Goal: Task Accomplishment & Management: Manage account settings

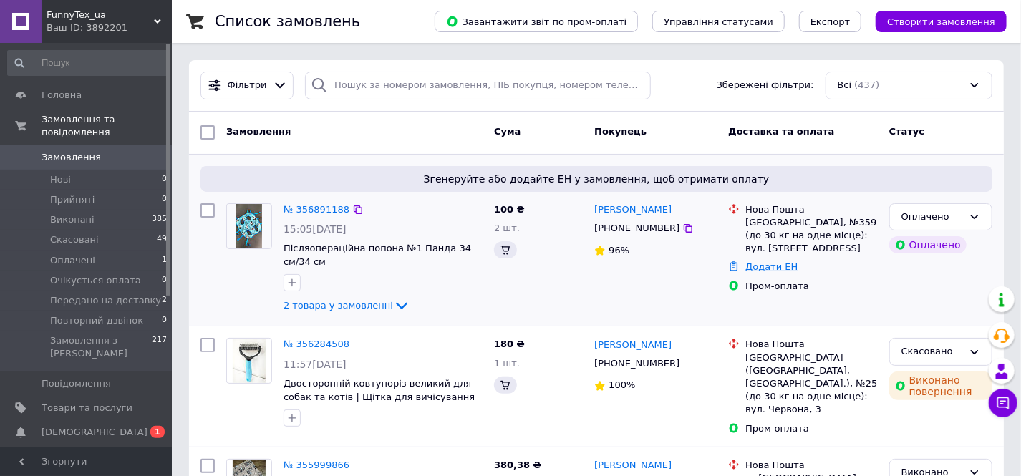
click at [773, 261] on link "Додати ЕН" at bounding box center [772, 266] width 52 height 11
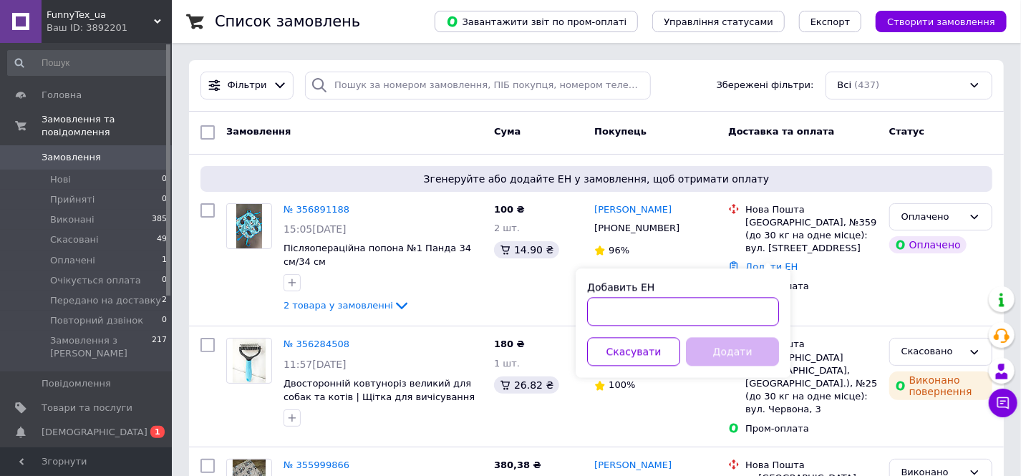
click at [728, 316] on input "Добавить ЕН" at bounding box center [683, 311] width 192 height 29
paste input "20451225347873"
type input "20451225347873"
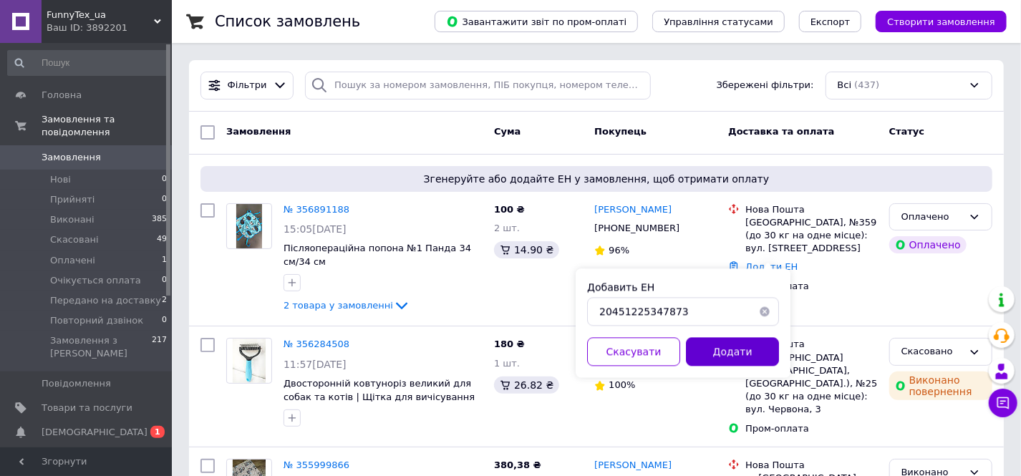
click at [750, 348] on button "Додати" at bounding box center [732, 351] width 93 height 29
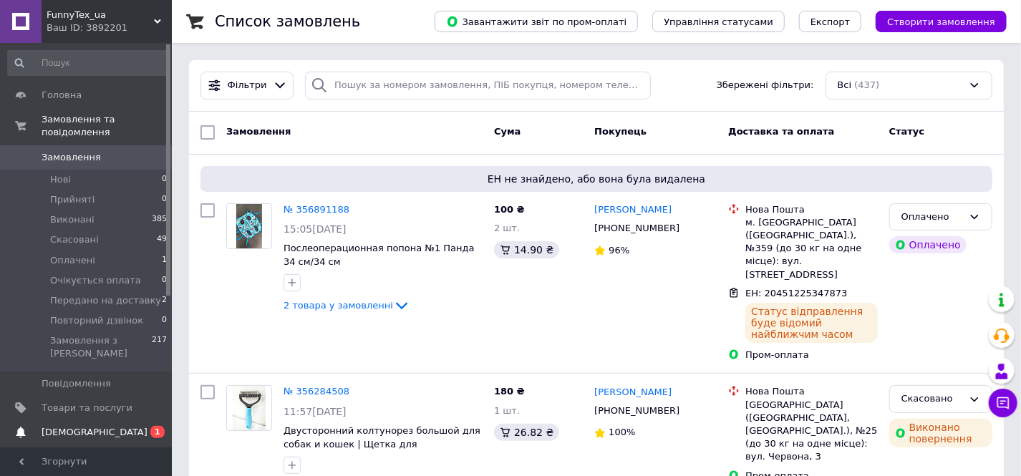
click at [66, 426] on span "[DEMOGRAPHIC_DATA]" at bounding box center [95, 432] width 106 height 13
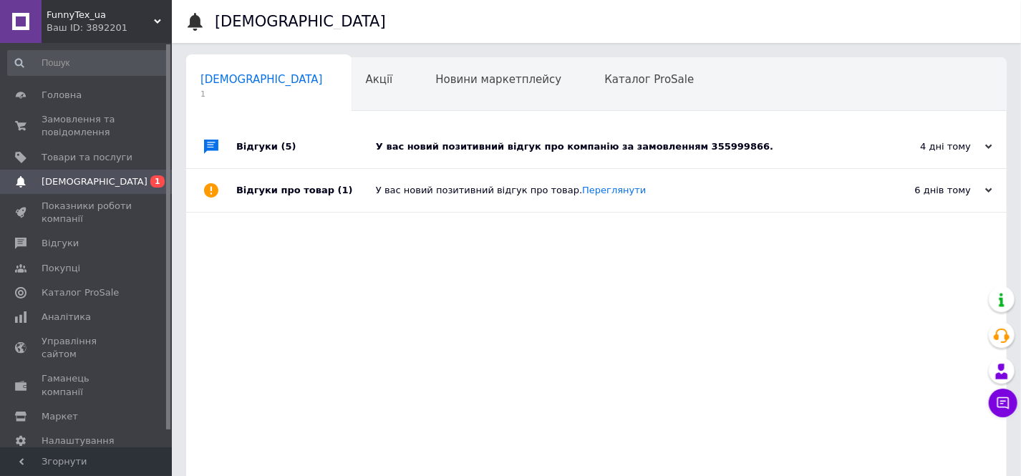
click at [641, 146] on div "У вас новий позитивний відгук про компанію за замовленням 355999866." at bounding box center [612, 146] width 473 height 13
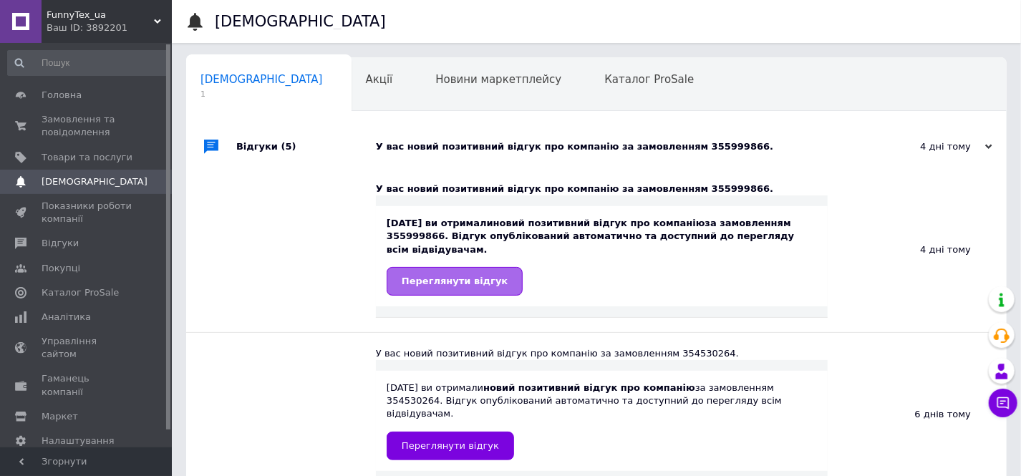
click at [450, 276] on span "Переглянути відгук" at bounding box center [455, 281] width 106 height 11
click at [69, 116] on span "Замовлення та повідомлення" at bounding box center [87, 126] width 91 height 26
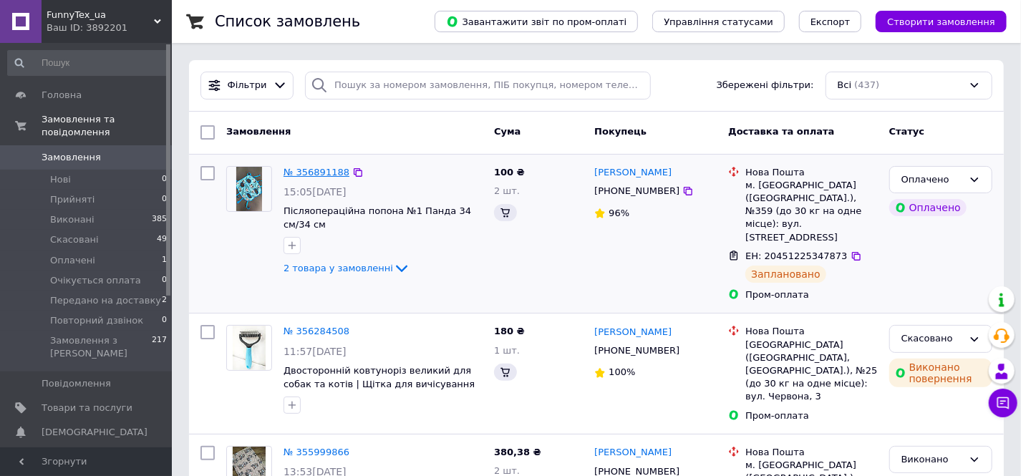
click at [317, 171] on link "№ 356891188" at bounding box center [317, 172] width 66 height 11
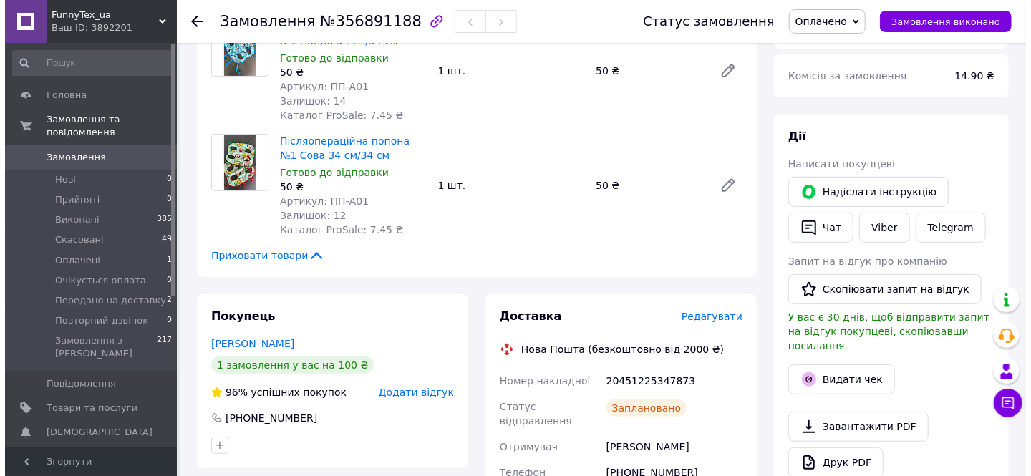
scroll to position [188, 0]
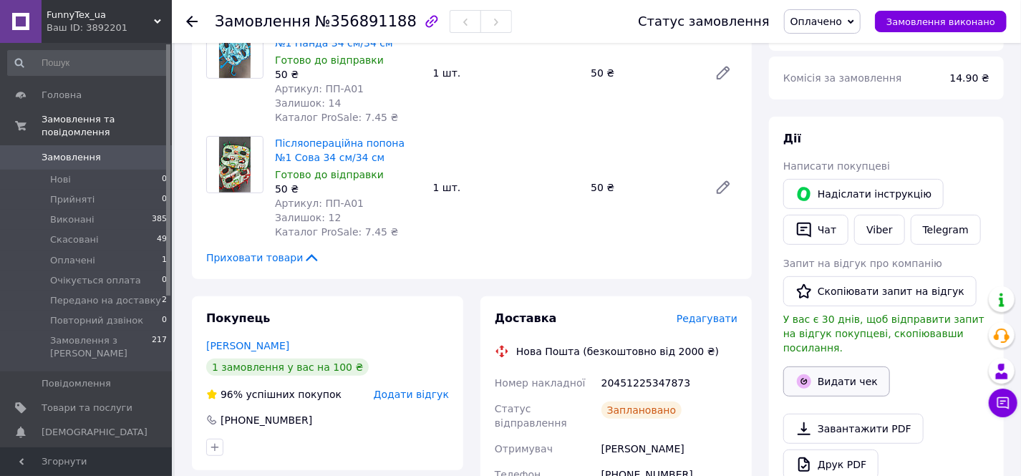
click at [853, 371] on button "Видати чек" at bounding box center [836, 382] width 107 height 30
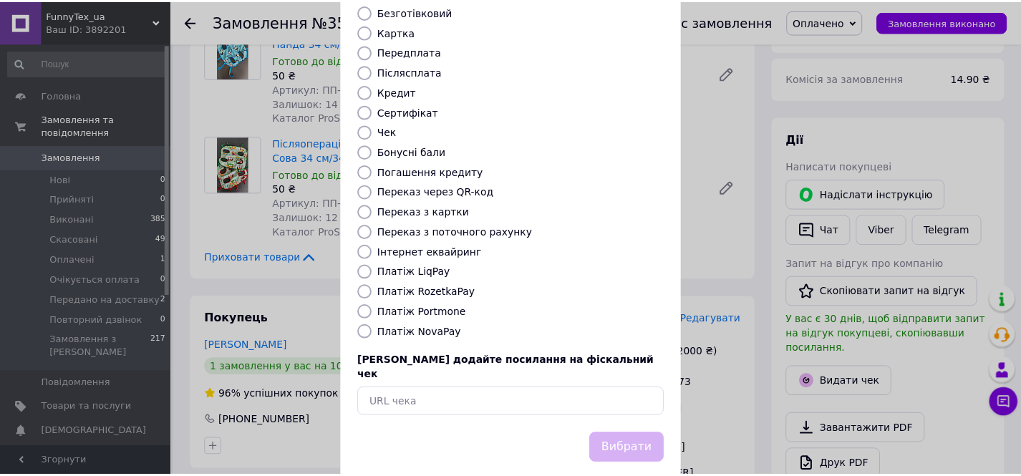
scroll to position [139, 0]
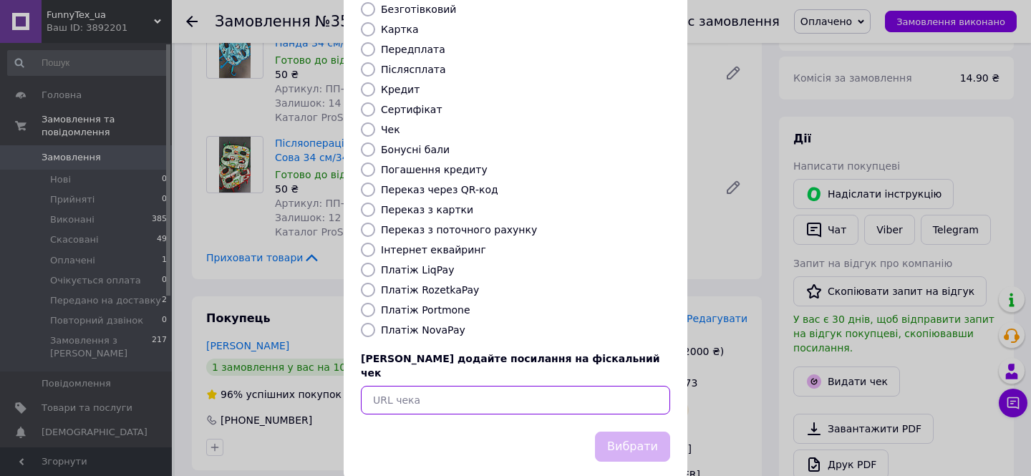
click at [476, 386] on input "text" at bounding box center [515, 400] width 309 height 29
paste input "[URL][DOMAIN_NAME]"
type input "[URL][DOMAIN_NAME]"
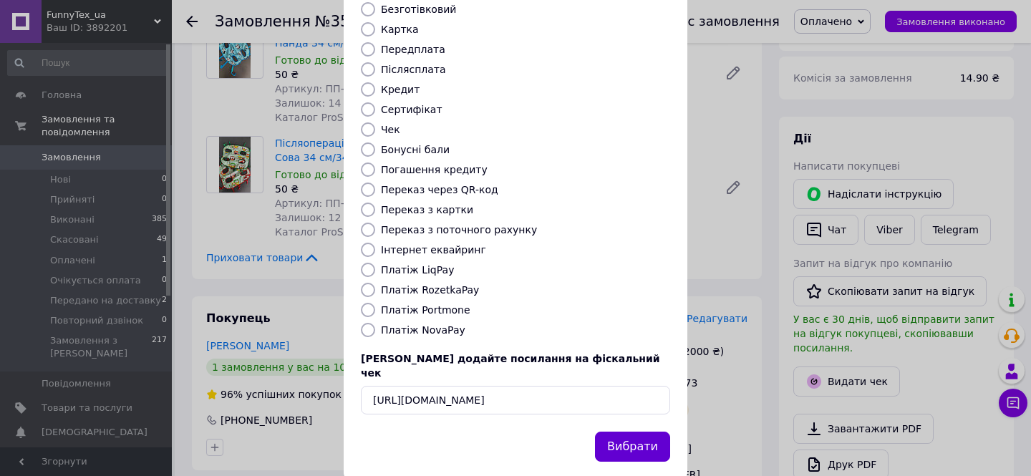
click at [658, 432] on button "Вибрати" at bounding box center [632, 447] width 75 height 31
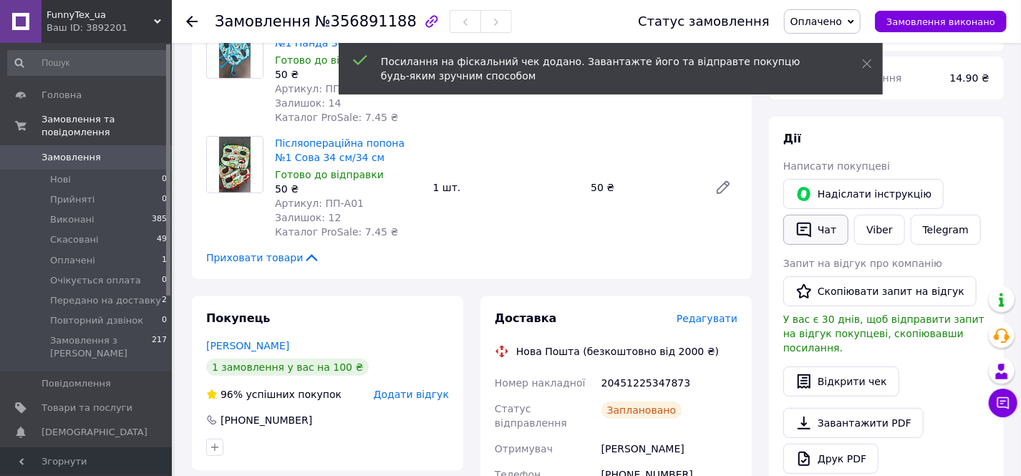
click at [812, 226] on button "Чат" at bounding box center [815, 230] width 65 height 30
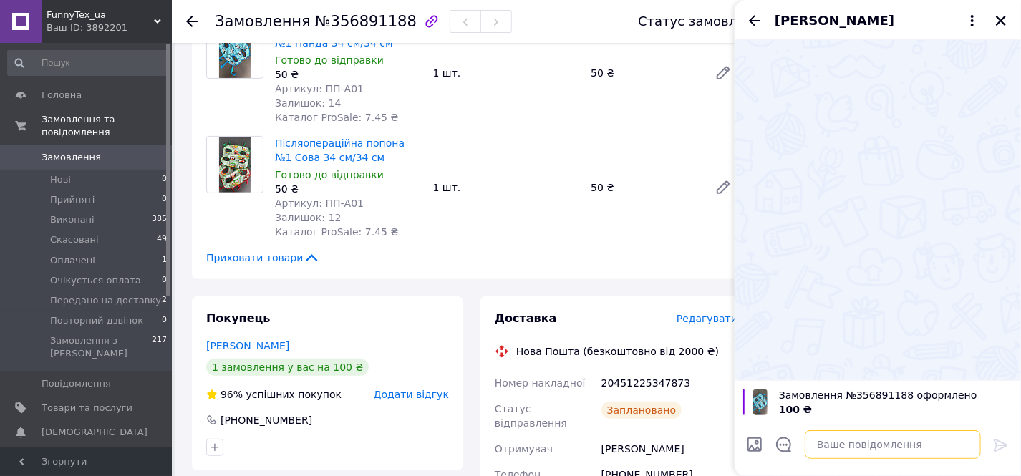
click at [895, 446] on textarea at bounding box center [893, 444] width 176 height 29
paste textarea "[URL][DOMAIN_NAME]"
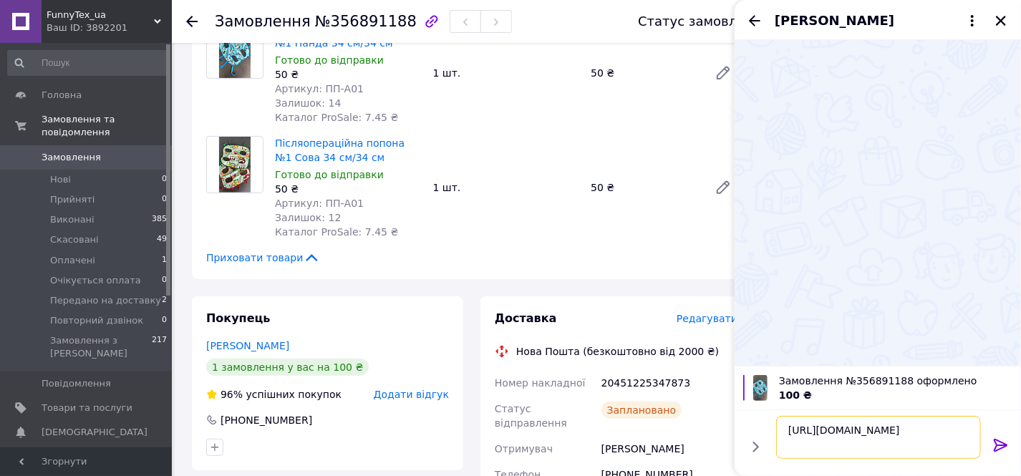
type textarea "[URL][DOMAIN_NAME]"
click at [1005, 443] on icon at bounding box center [1001, 445] width 14 height 13
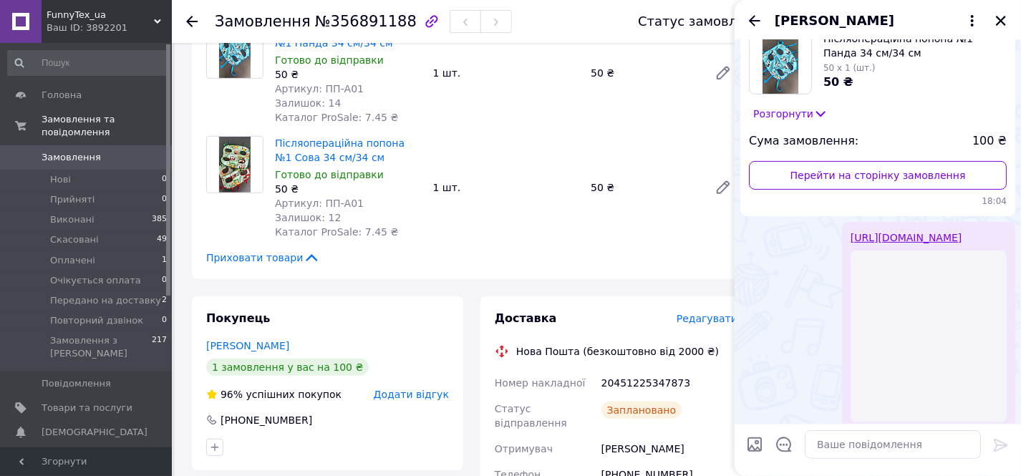
scroll to position [130, 0]
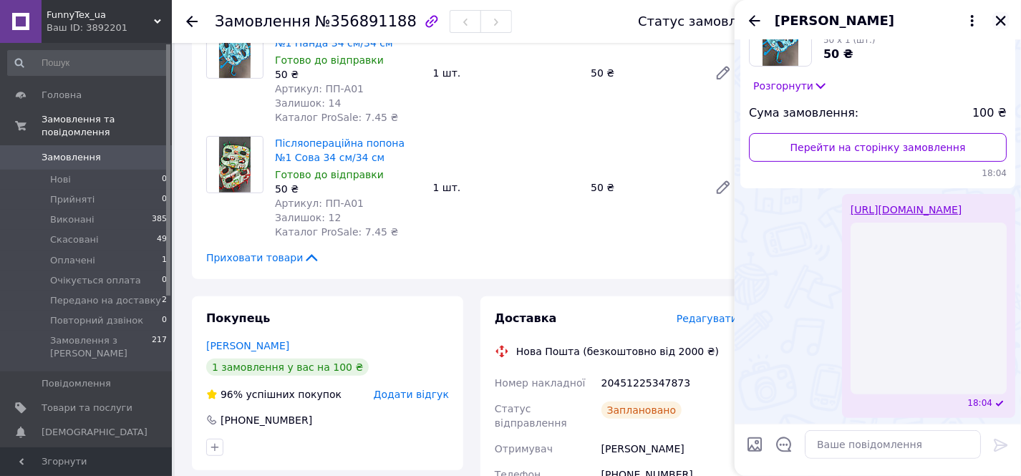
click at [1000, 19] on icon "Закрити" at bounding box center [1001, 21] width 10 height 10
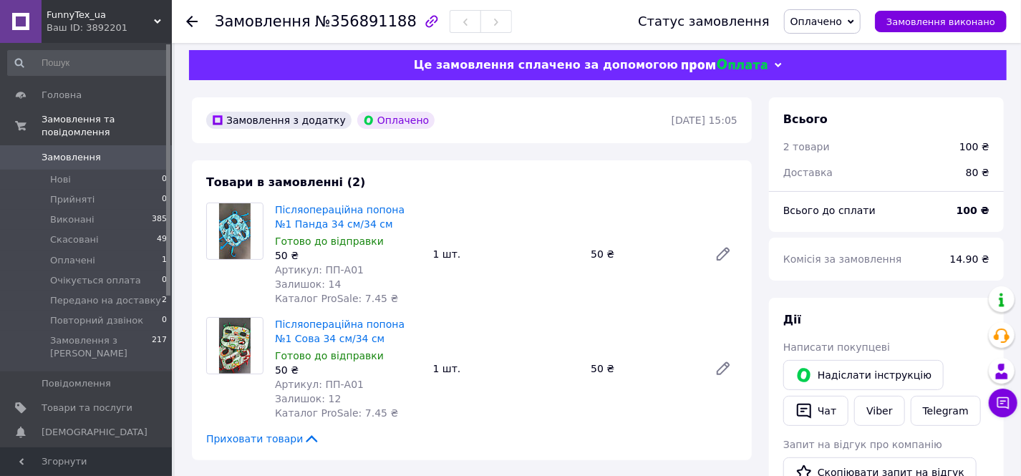
scroll to position [0, 0]
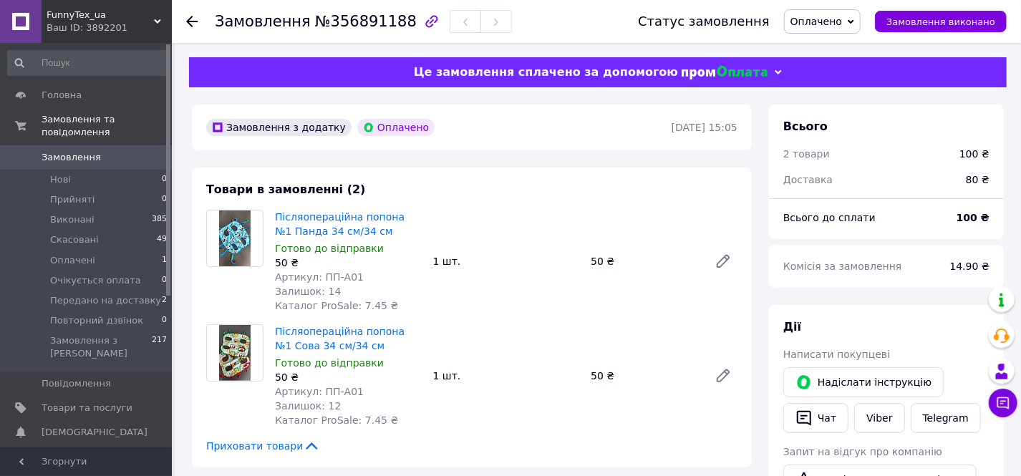
click at [87, 151] on span "Замовлення" at bounding box center [71, 157] width 59 height 13
